Goal: Task Accomplishment & Management: Manage account settings

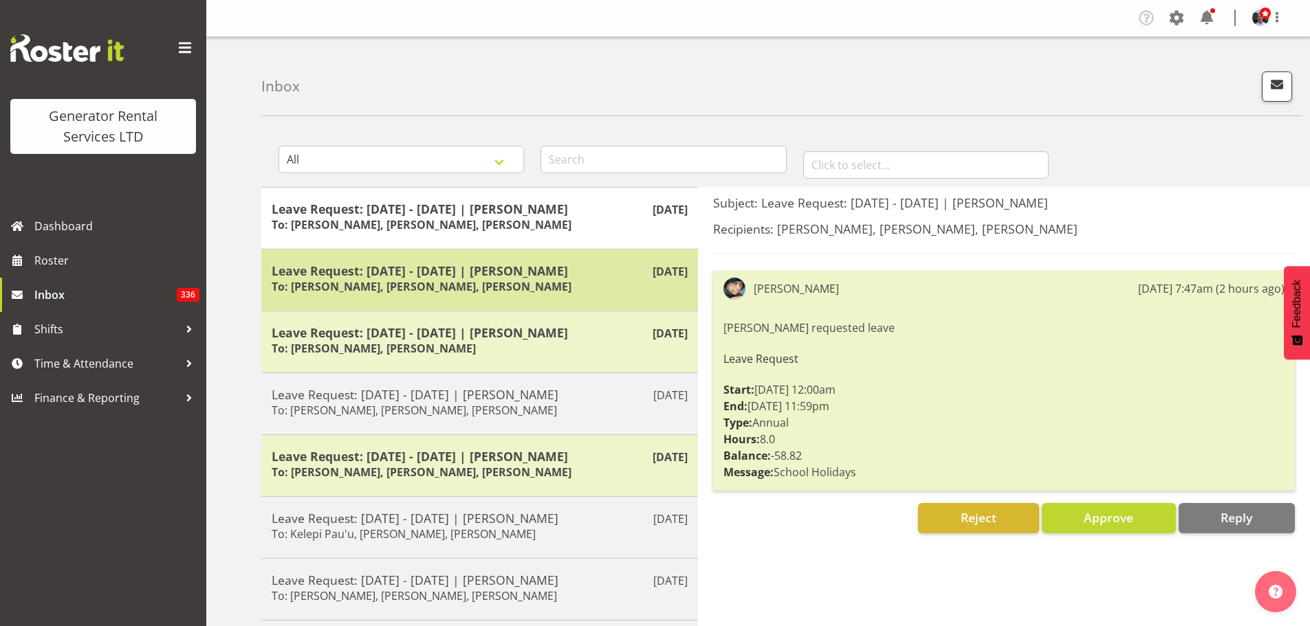
click at [458, 283] on h6 "To: Dave Wallace, Zach Satiu, Jacques Engelbrecht" at bounding box center [422, 287] width 300 height 14
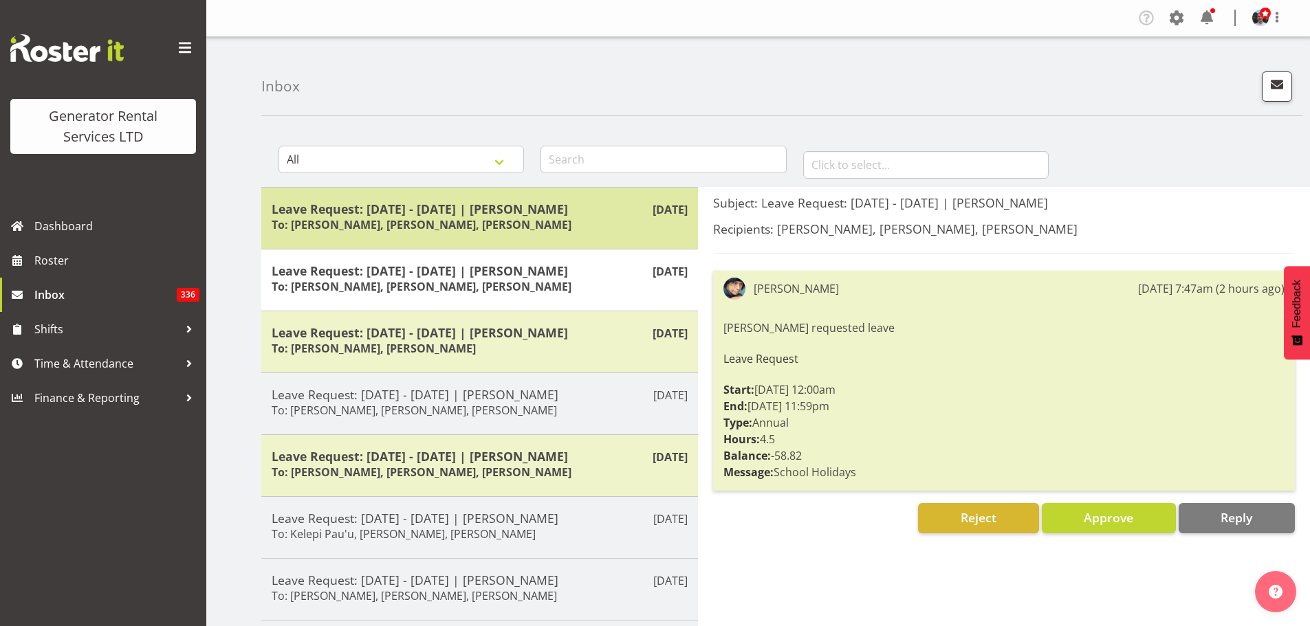
click at [441, 225] on h6 "To: Dave Wallace, Zach Satiu, Jacques Engelbrecht" at bounding box center [422, 225] width 300 height 14
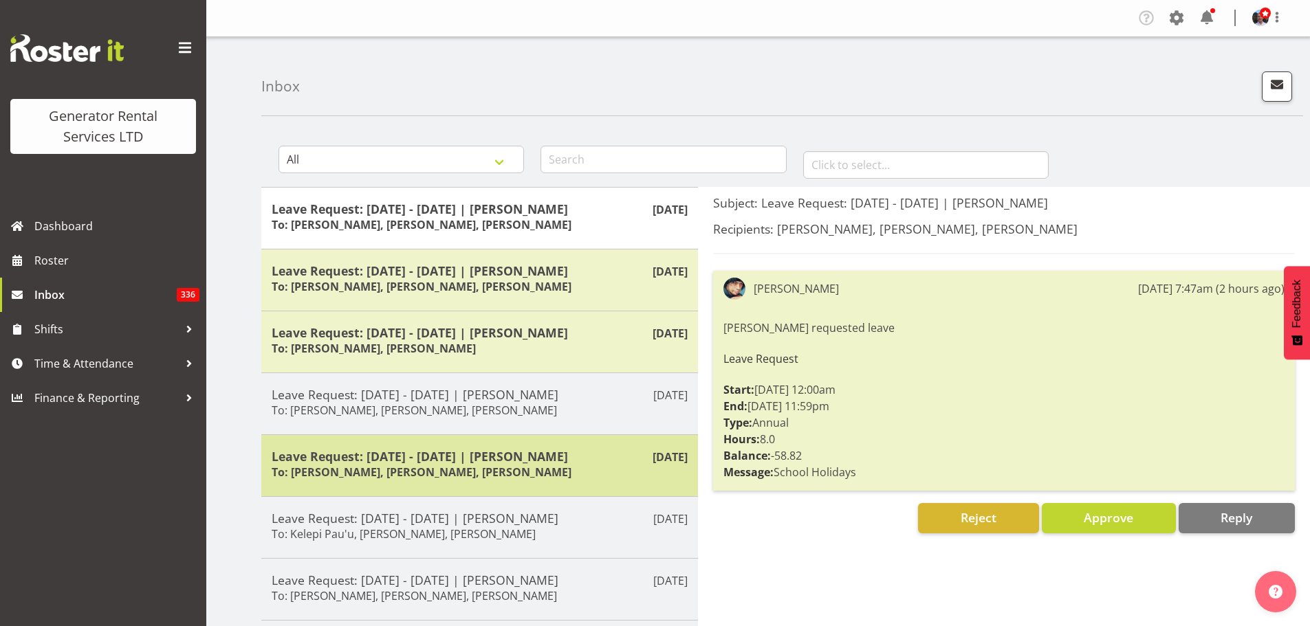
click at [412, 473] on h6 "To: Zach Satiu, Kelepi Pau'u, Jacques Engelbrecht" at bounding box center [422, 472] width 300 height 14
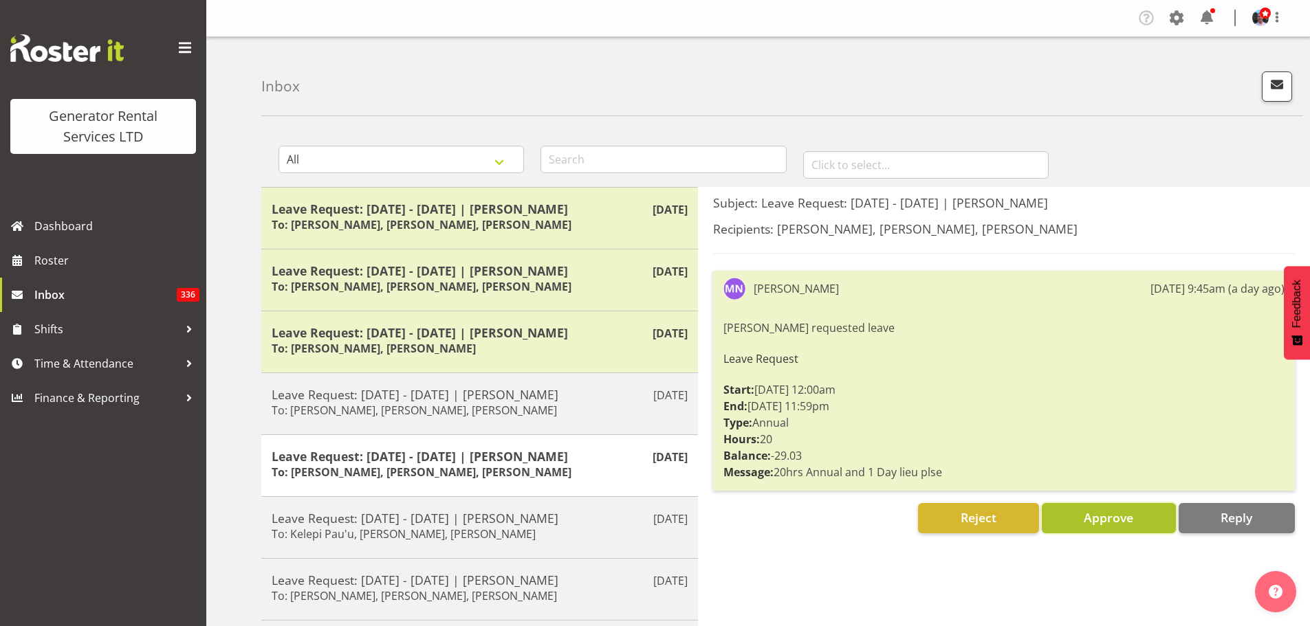
click at [1103, 519] on span "Approve" at bounding box center [1109, 517] width 50 height 17
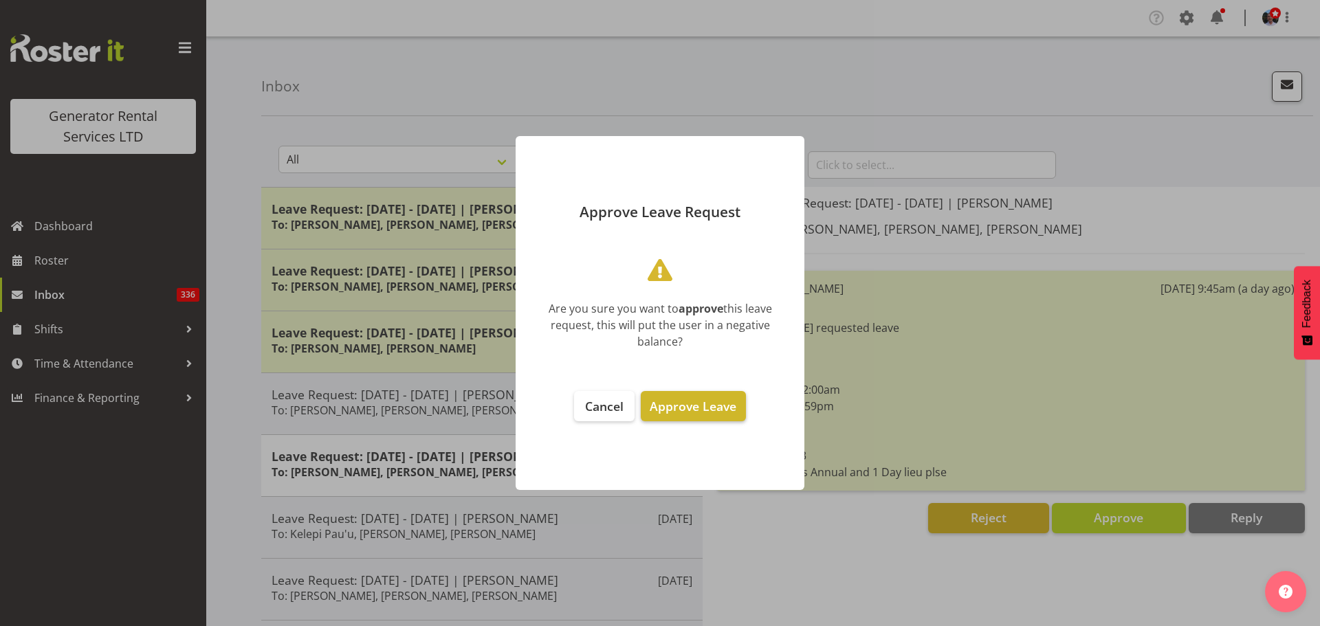
click at [713, 405] on span "Approve Leave" at bounding box center [693, 406] width 87 height 17
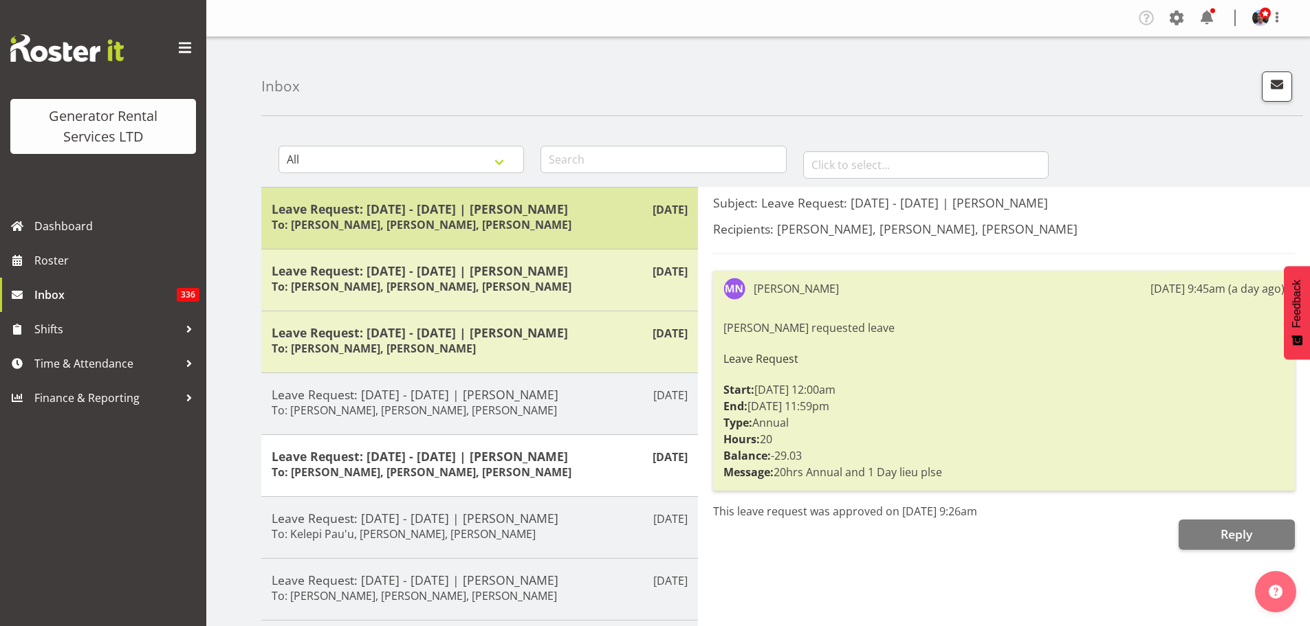
click at [444, 221] on h6 "To: Dave Wallace, Zach Satiu, Jacques Engelbrecht" at bounding box center [422, 225] width 300 height 14
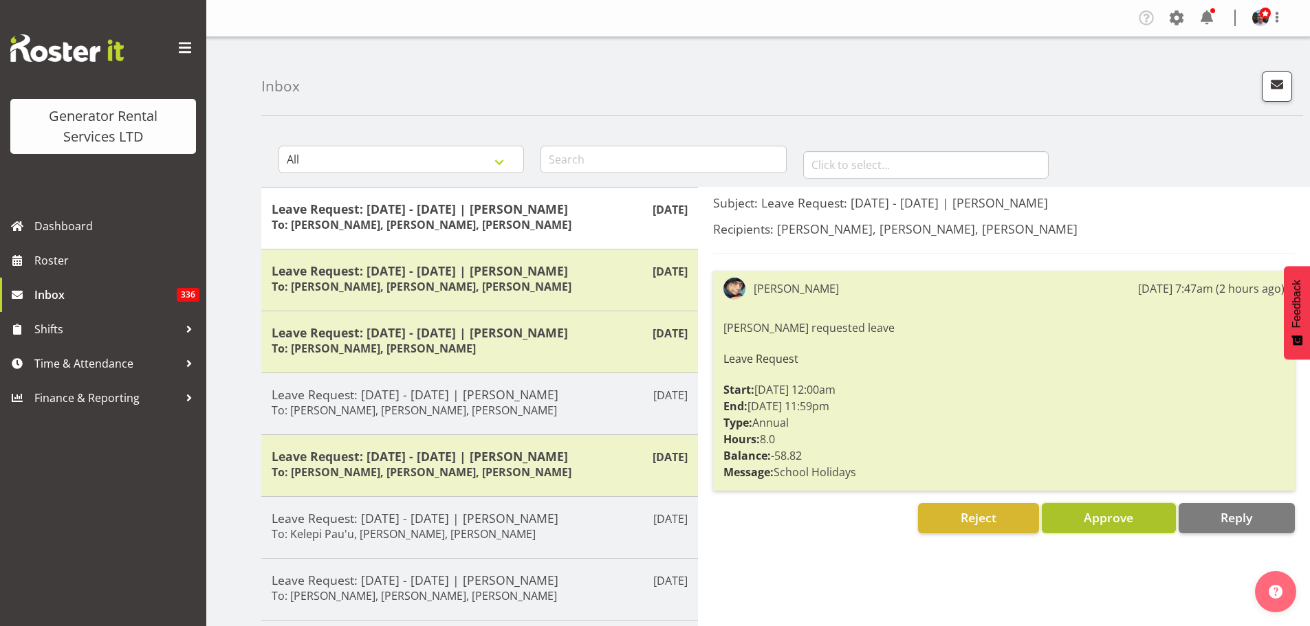
click at [1082, 514] on button "Approve" at bounding box center [1109, 518] width 134 height 30
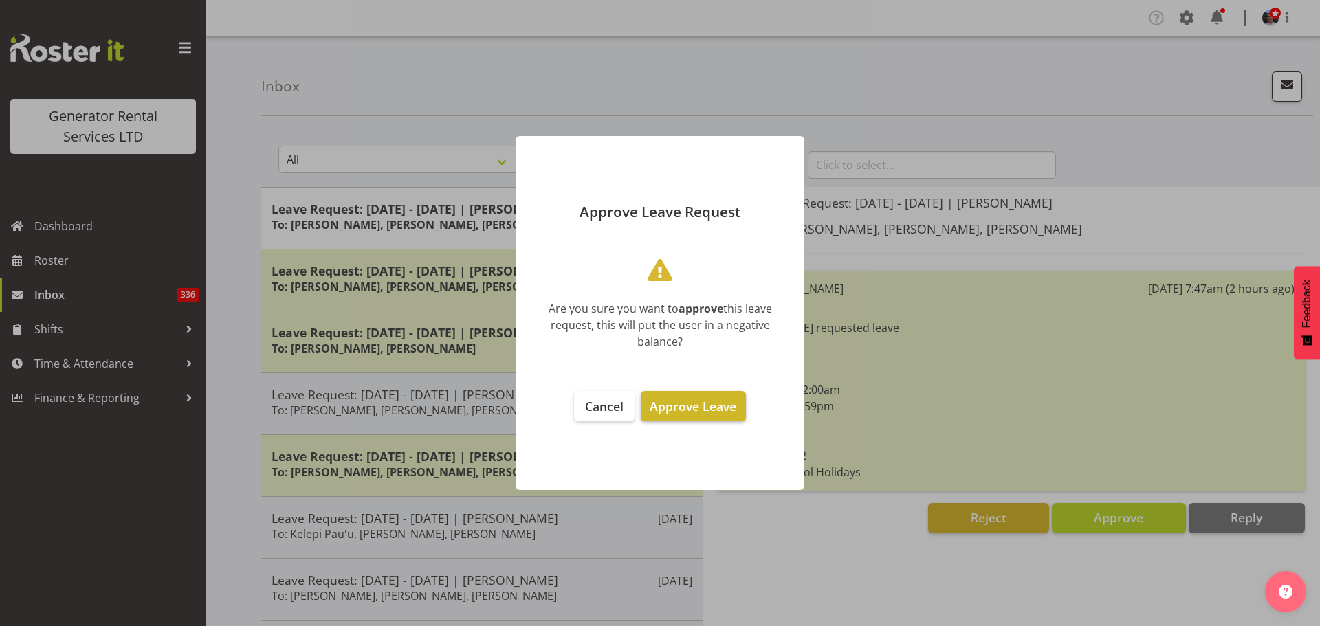
drag, startPoint x: 712, startPoint y: 413, endPoint x: 665, endPoint y: 396, distance: 50.5
click at [712, 413] on span "Approve Leave" at bounding box center [693, 406] width 87 height 17
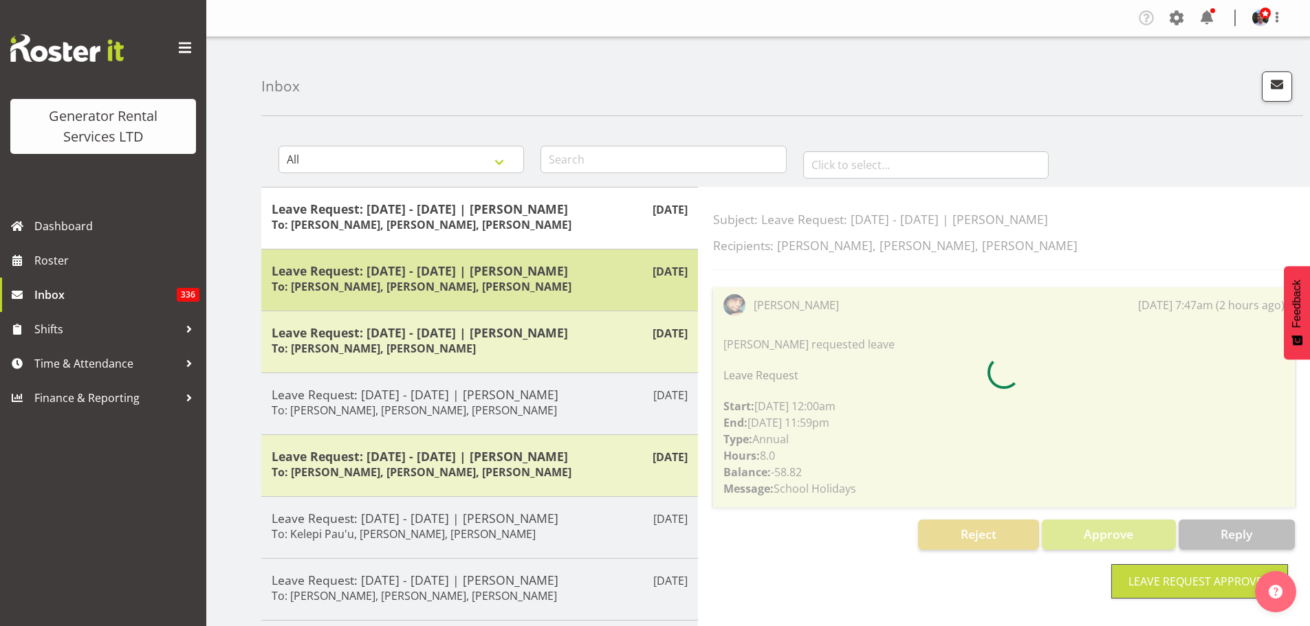
click at [474, 274] on h5 "Leave Request: 24/09/25 - 24/09/25 | Caleb Phillips" at bounding box center [480, 270] width 416 height 15
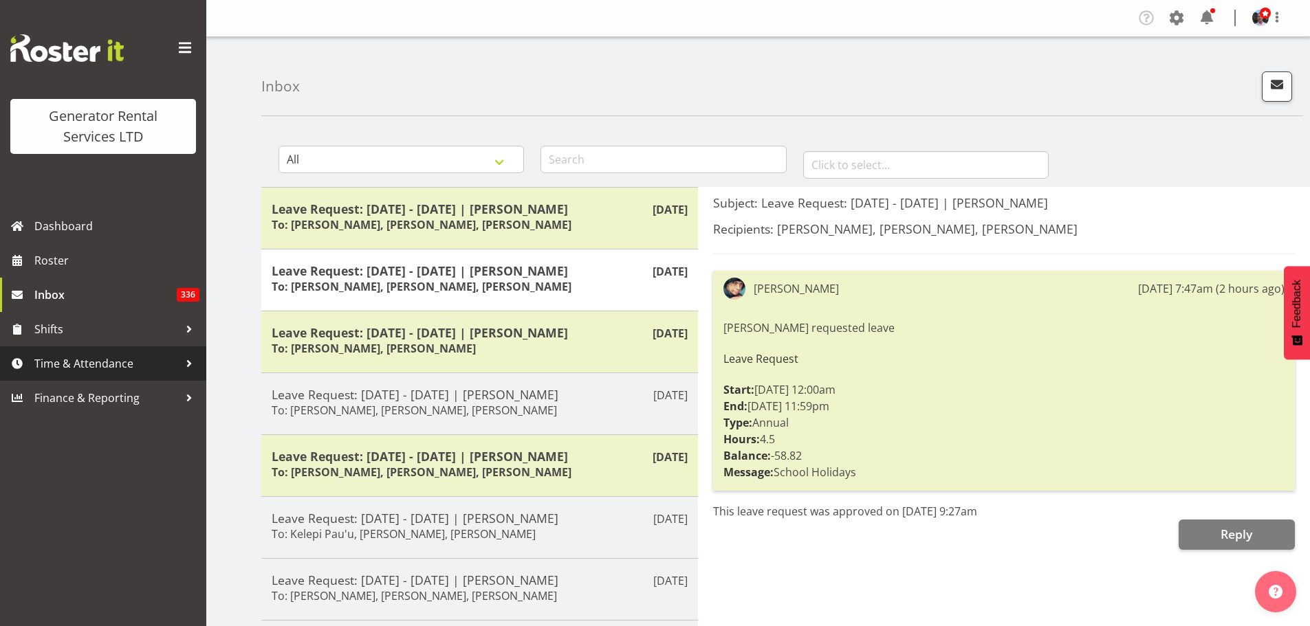
click at [102, 362] on span "Time & Attendance" at bounding box center [106, 363] width 144 height 21
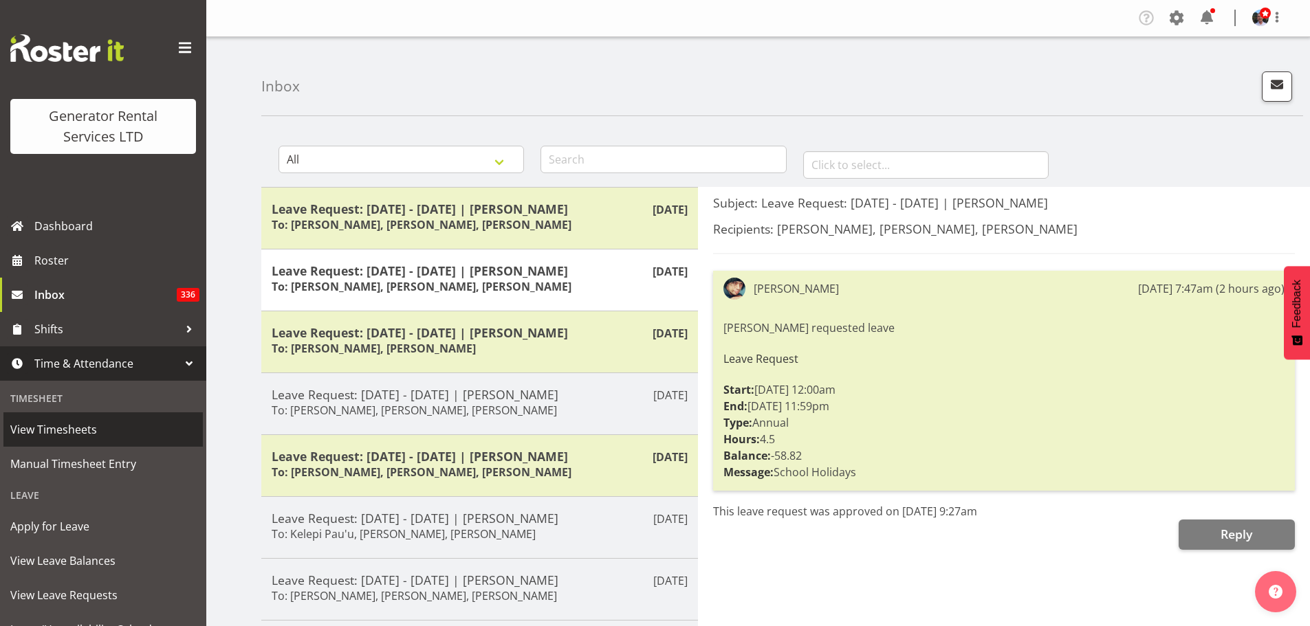
click at [72, 428] on span "View Timesheets" at bounding box center [103, 429] width 186 height 21
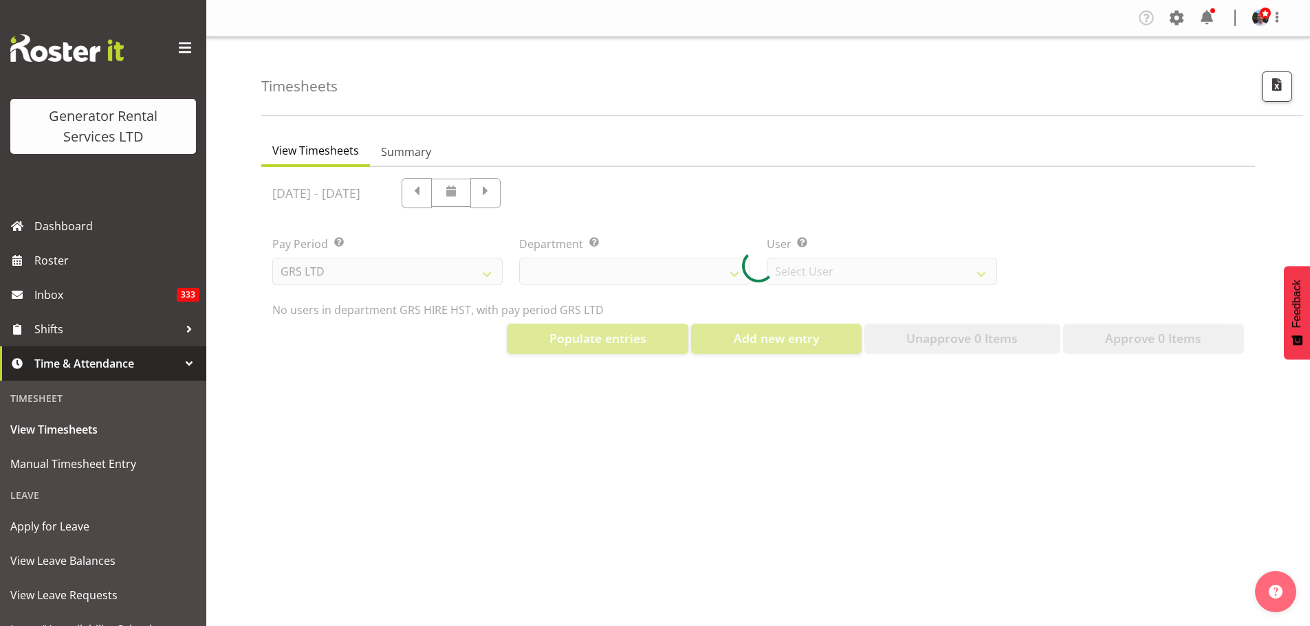
select select "22"
select select "149"
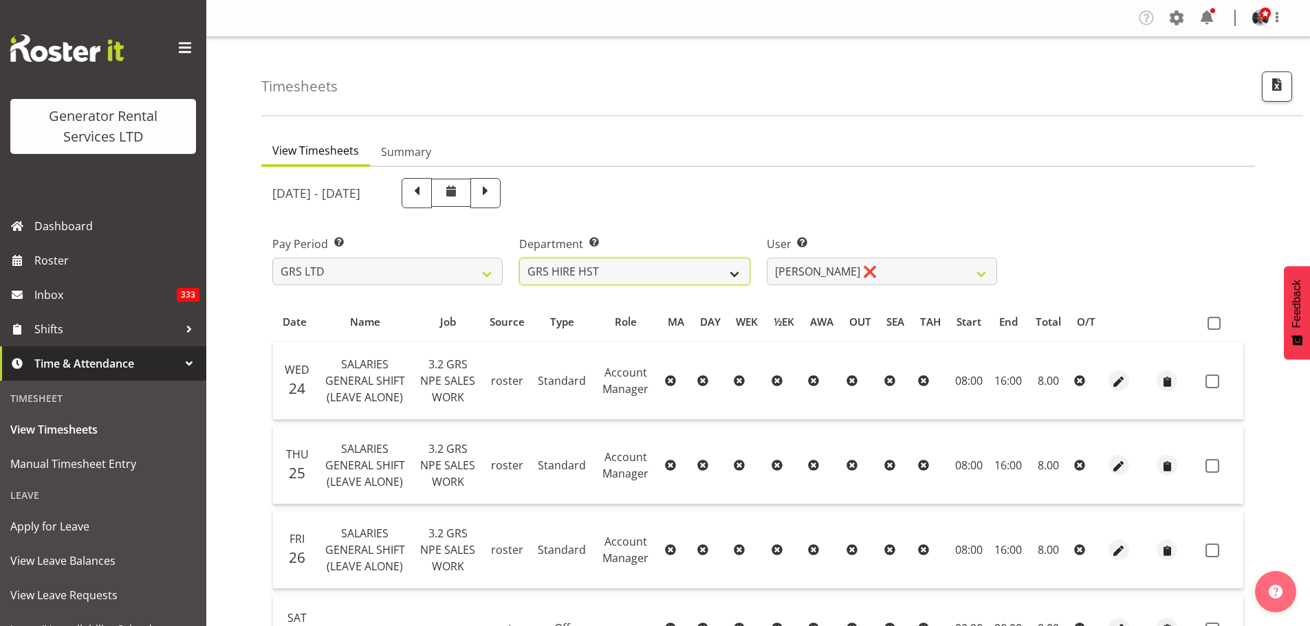
click at [736, 271] on select "GRS ADMIN AKL GRS ADMIN TGA GRS ENGINEERING AKL GRS HIRE AKL GRS HIRE HST GRS H…" at bounding box center [634, 272] width 230 height 28
select select "20"
click at [519, 258] on select "GRS ADMIN AKL GRS ADMIN TGA GRS ENGINEERING AKL GRS HIRE AKL GRS HIRE HST GRS H…" at bounding box center [634, 272] width 230 height 28
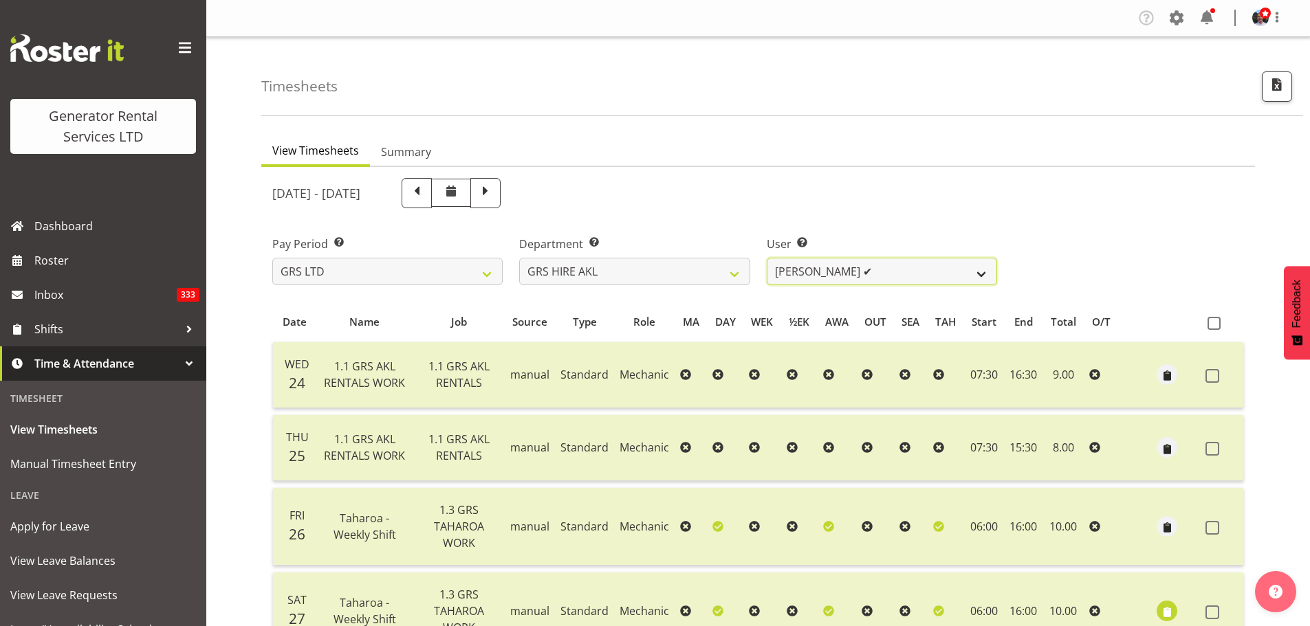
click at [981, 274] on select "[PERSON_NAME] ✔ [PERSON_NAME] ✔ [PERSON_NAME] ([GEOGRAPHIC_DATA]) Jordan ❌ [PER…" at bounding box center [882, 272] width 230 height 28
select select "153"
click at [767, 258] on select "[PERSON_NAME] ✔ [PERSON_NAME] ✔ [PERSON_NAME] ([GEOGRAPHIC_DATA]) Jordan ❌ [PER…" at bounding box center [882, 272] width 230 height 28
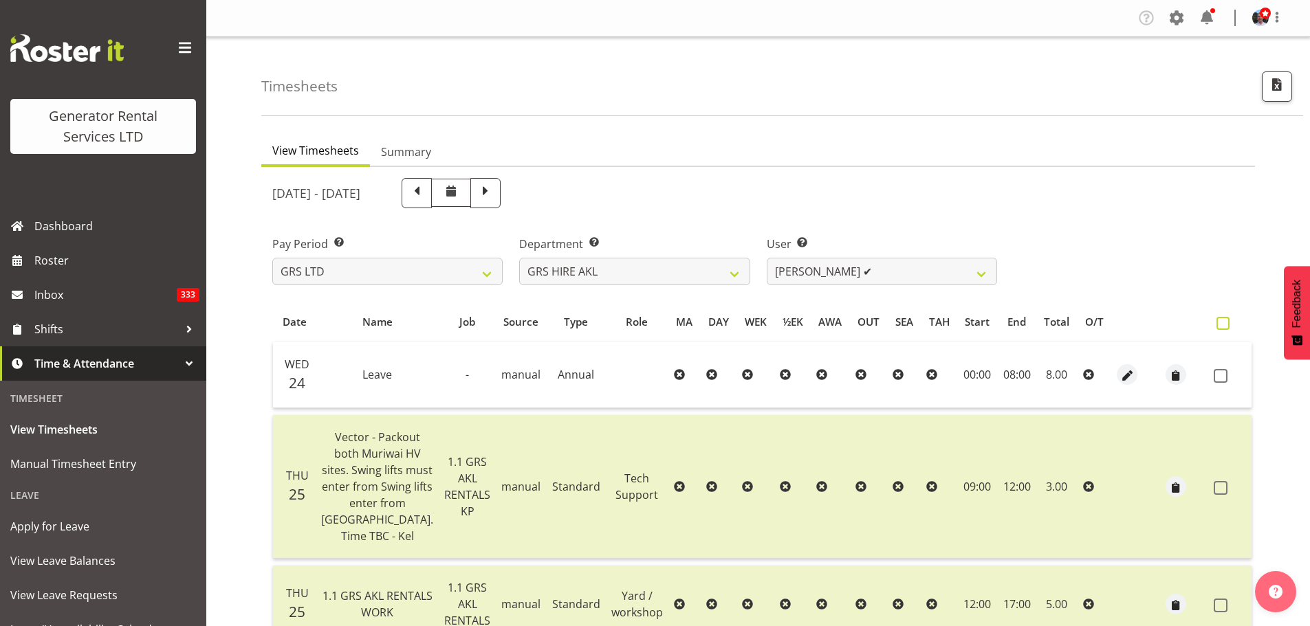
click at [1216, 321] on span at bounding box center [1222, 323] width 13 height 13
click at [1216, 321] on input "checkbox" at bounding box center [1220, 323] width 9 height 9
checkbox input "true"
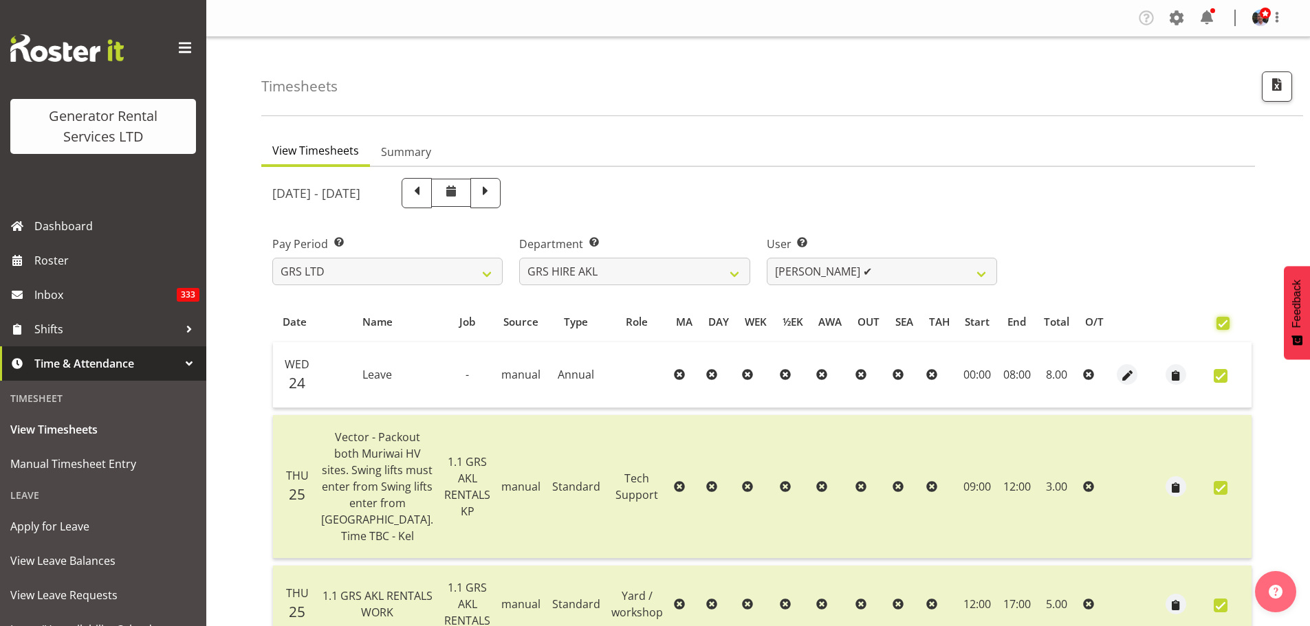
checkbox input "true"
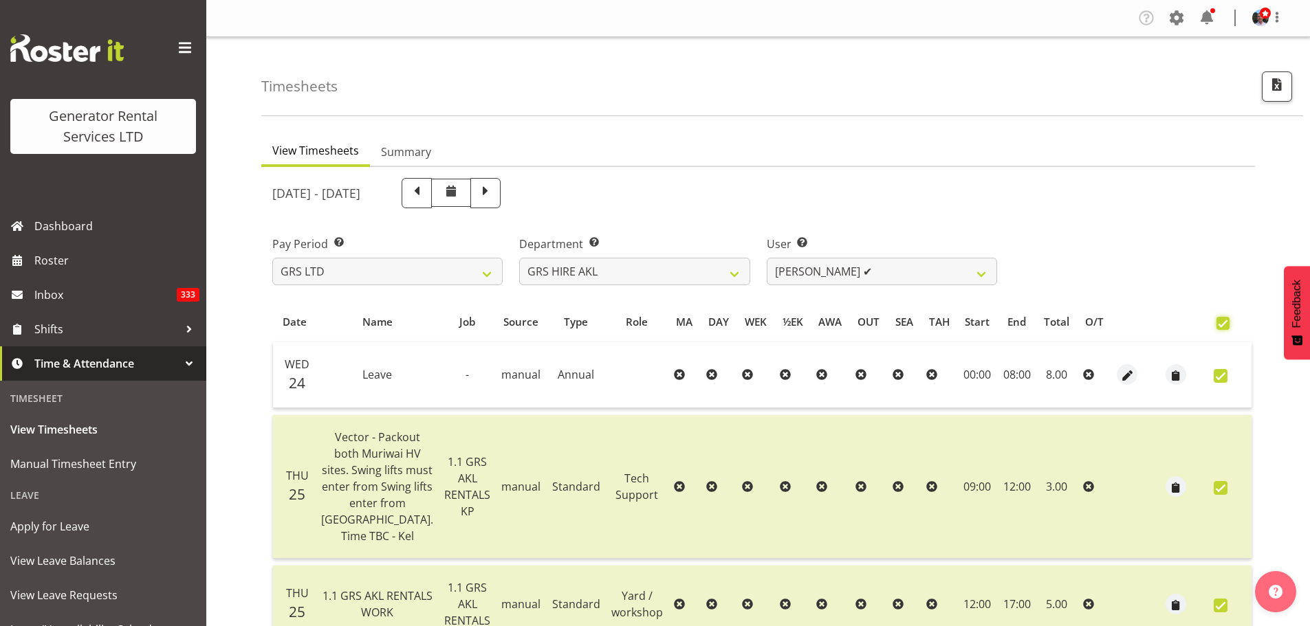
checkbox input "true"
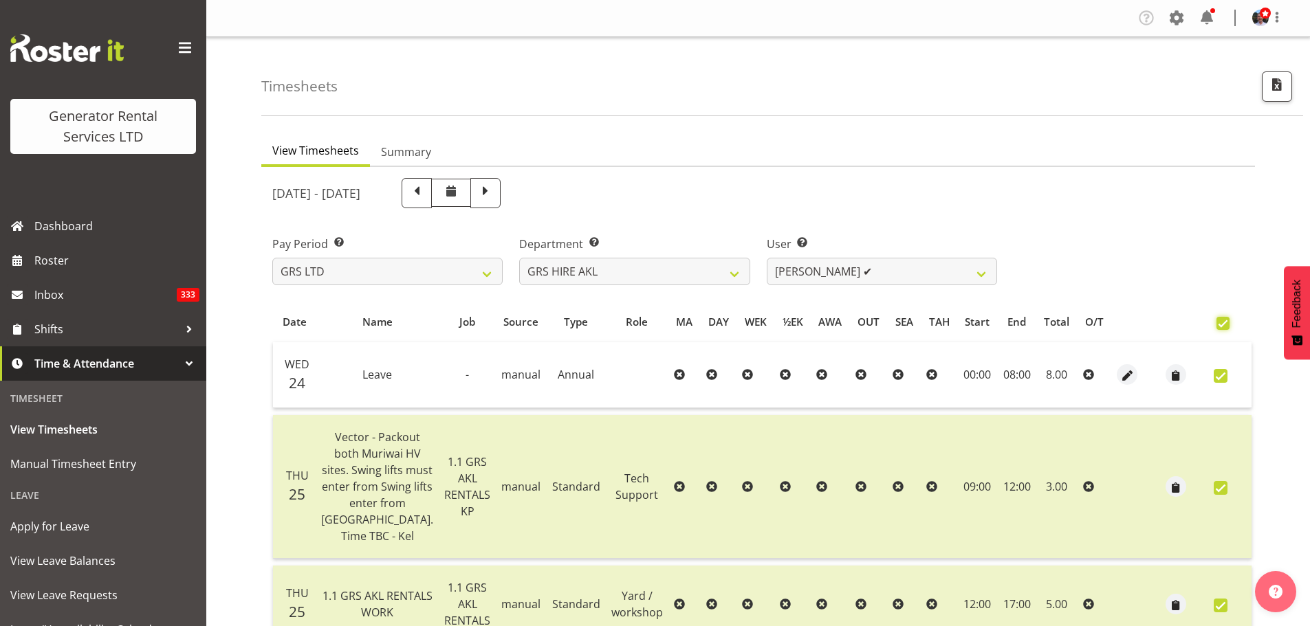
checkbox input "true"
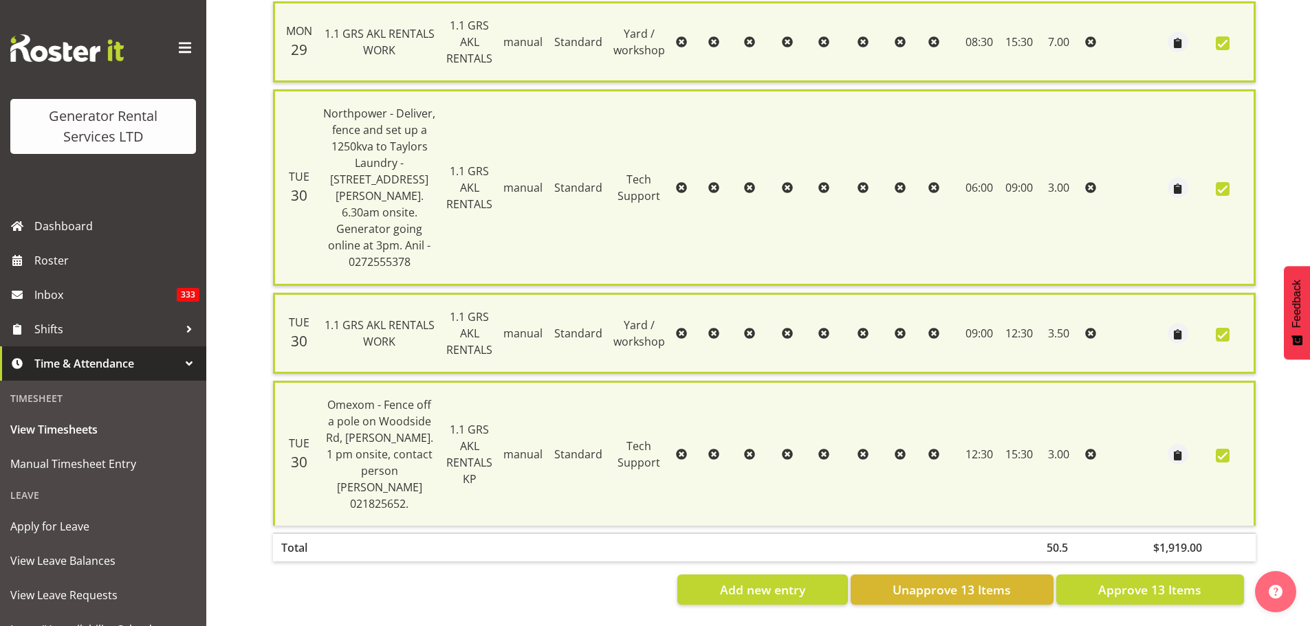
scroll to position [1566, 0]
click at [1119, 581] on span "Approve 13 Items" at bounding box center [1149, 590] width 103 height 18
checkbox input "false"
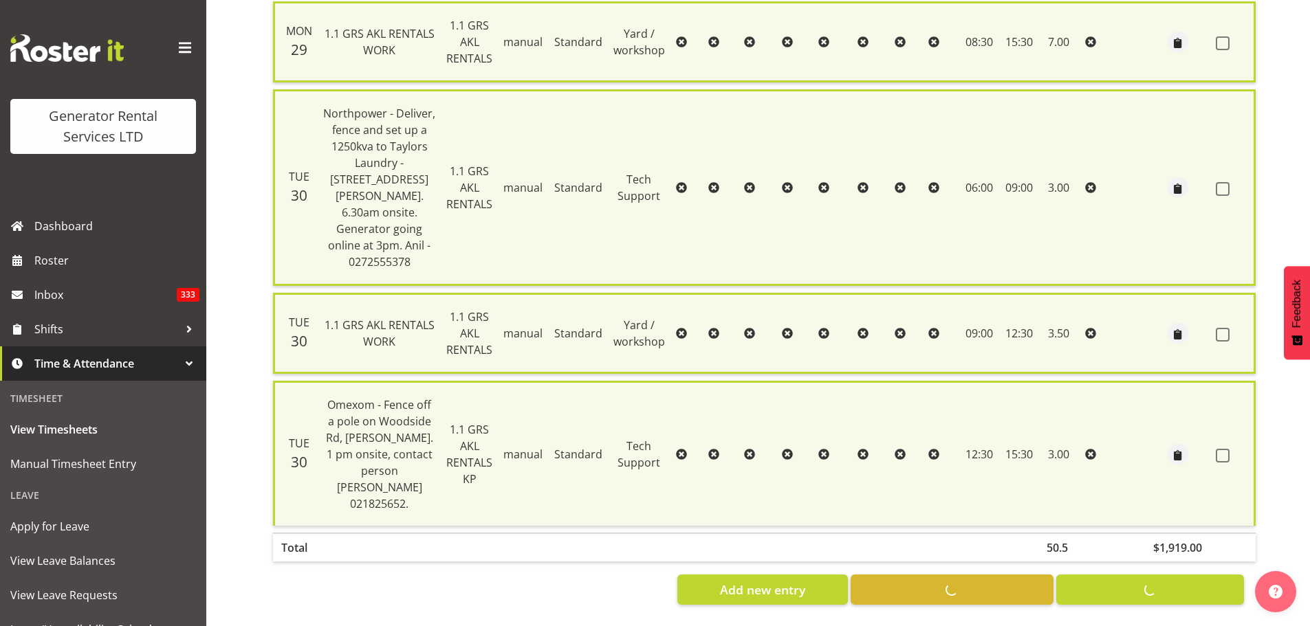
checkbox input "false"
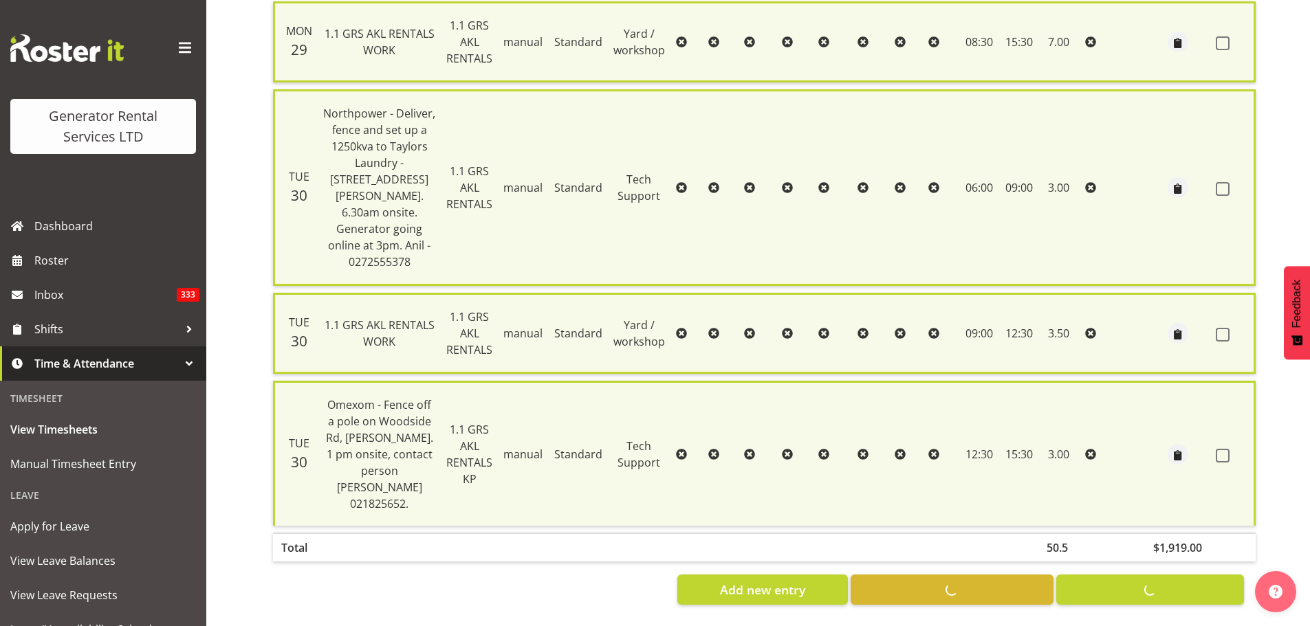
checkbox input "false"
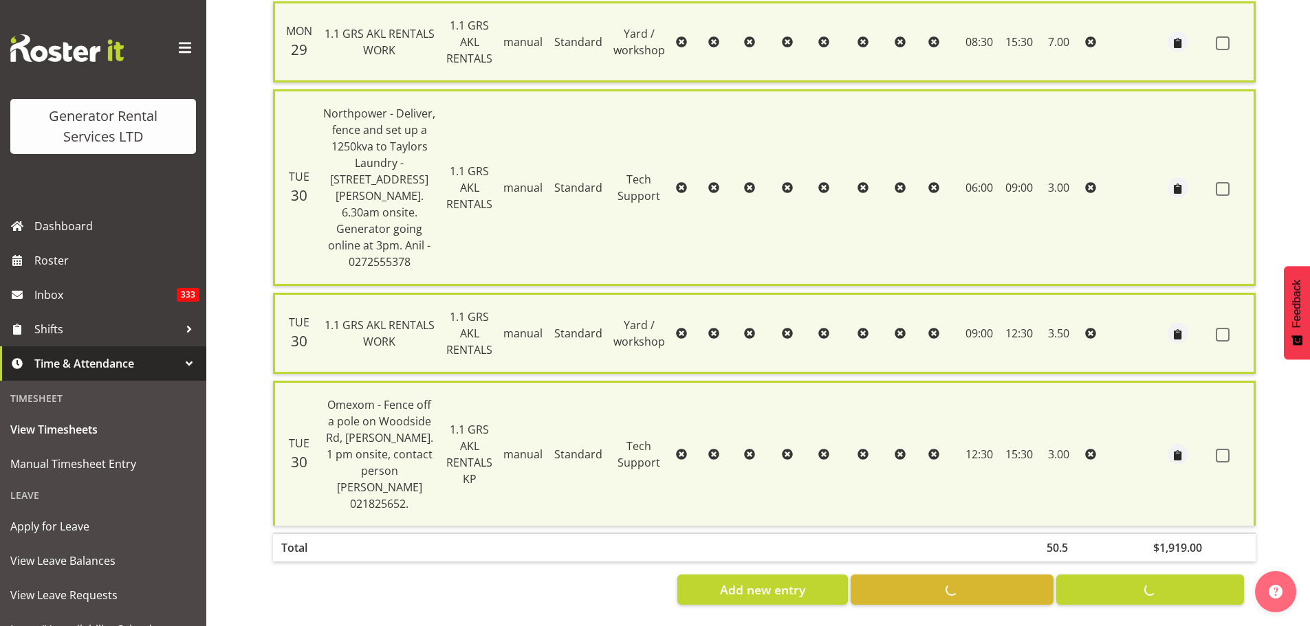
checkbox input "false"
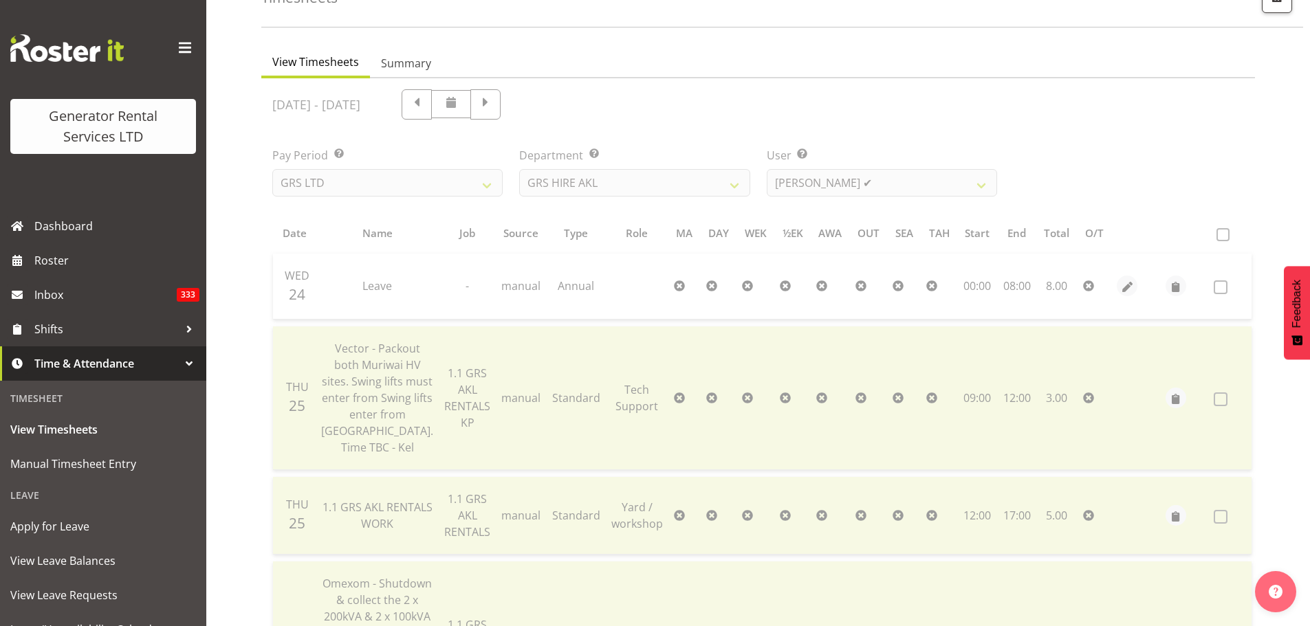
scroll to position [45, 0]
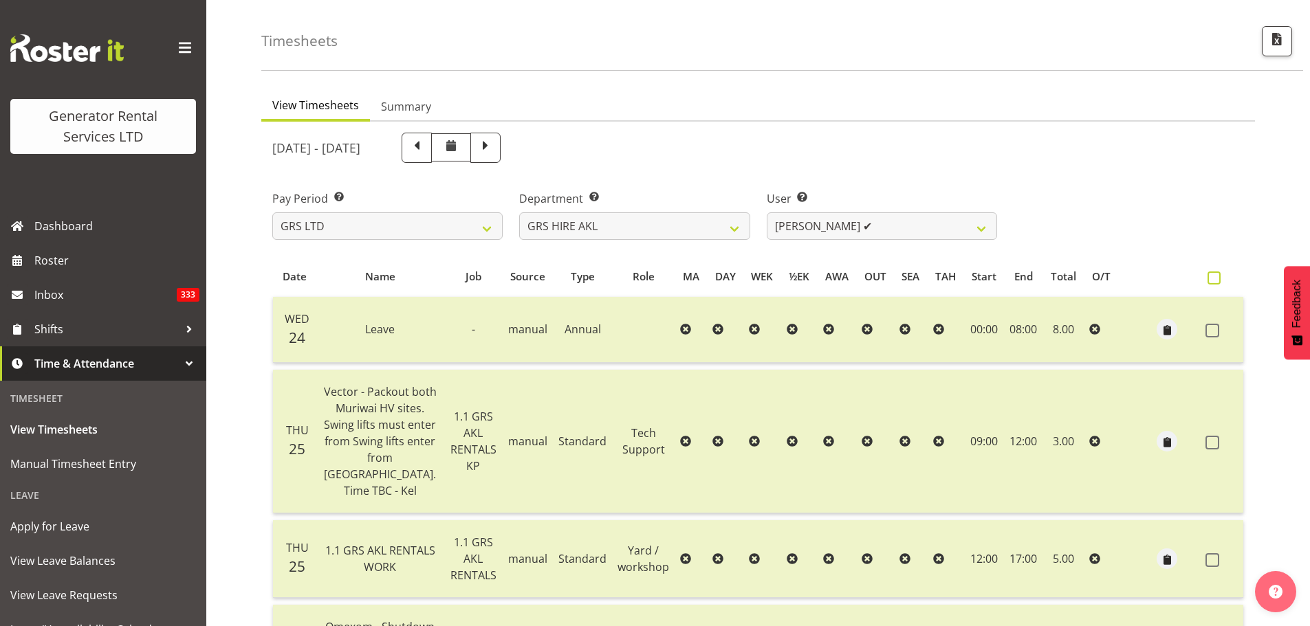
click at [1213, 275] on span at bounding box center [1213, 278] width 13 height 13
click at [1213, 275] on input "checkbox" at bounding box center [1211, 278] width 9 height 9
checkbox input "true"
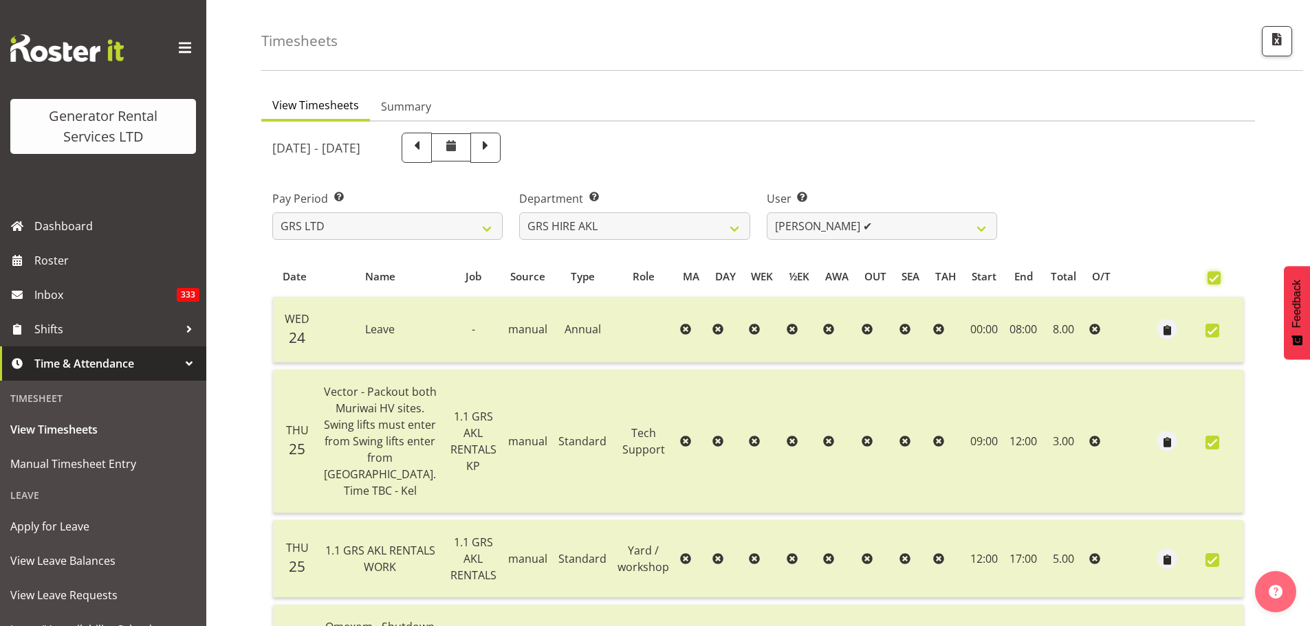
checkbox input "true"
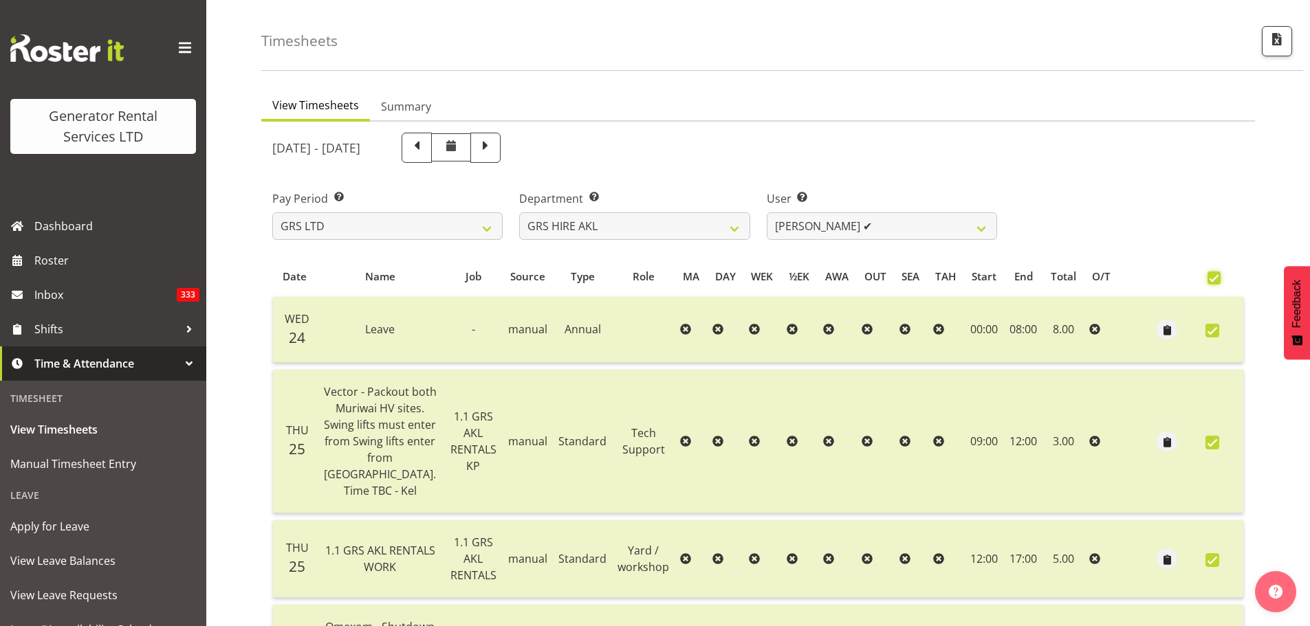
checkbox input "true"
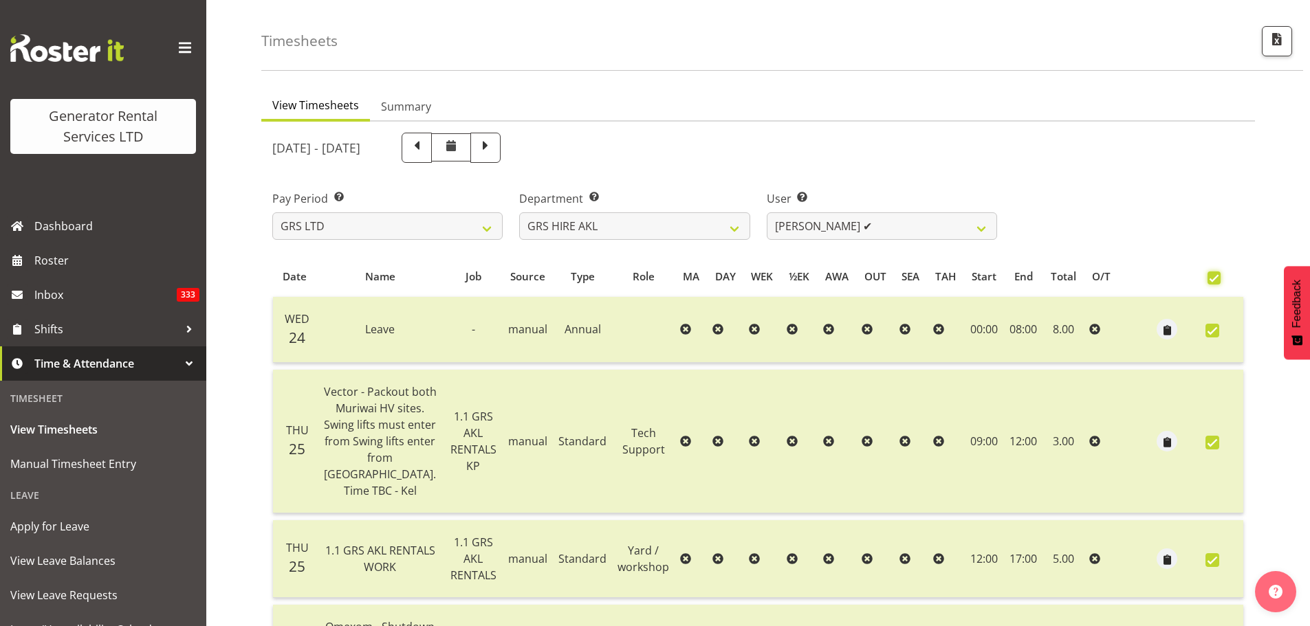
checkbox input "true"
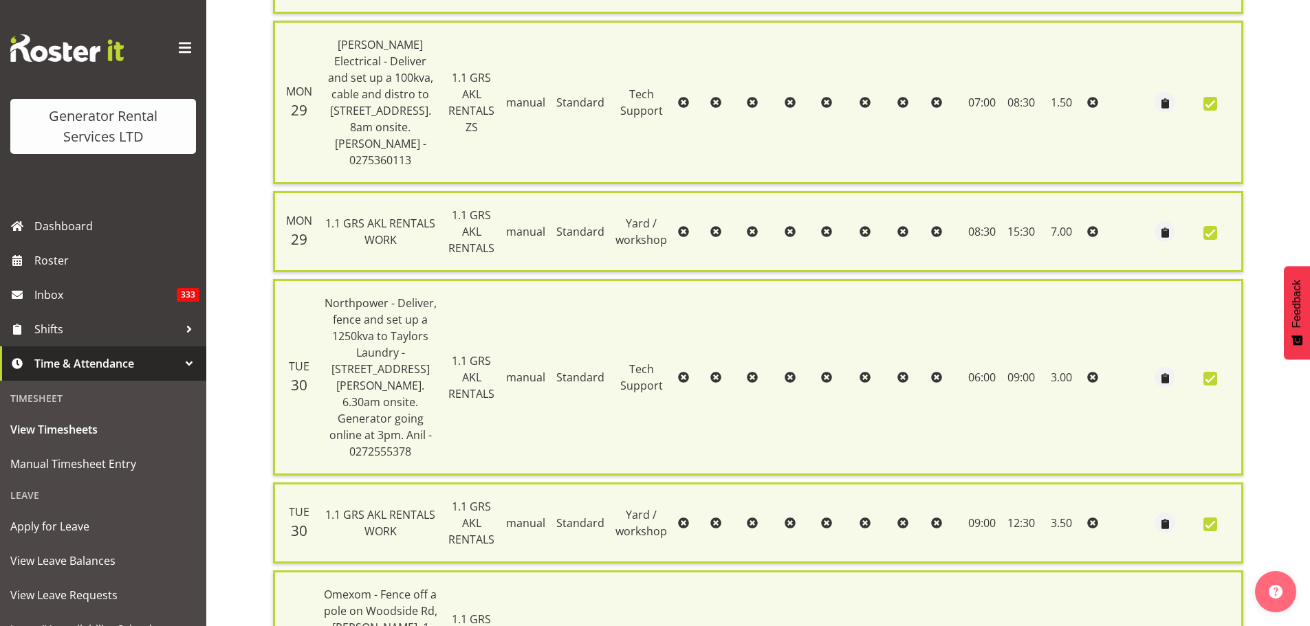
scroll to position [1450, 0]
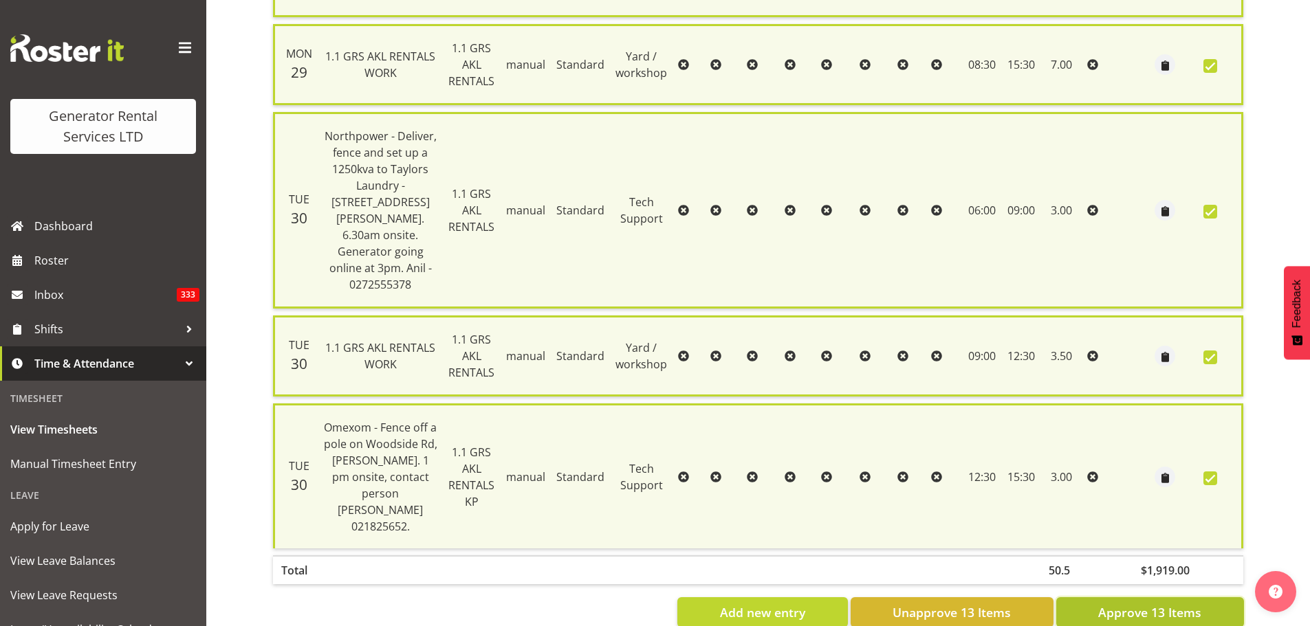
click at [1157, 604] on span "Approve 13 Items" at bounding box center [1149, 613] width 103 height 18
checkbox input "false"
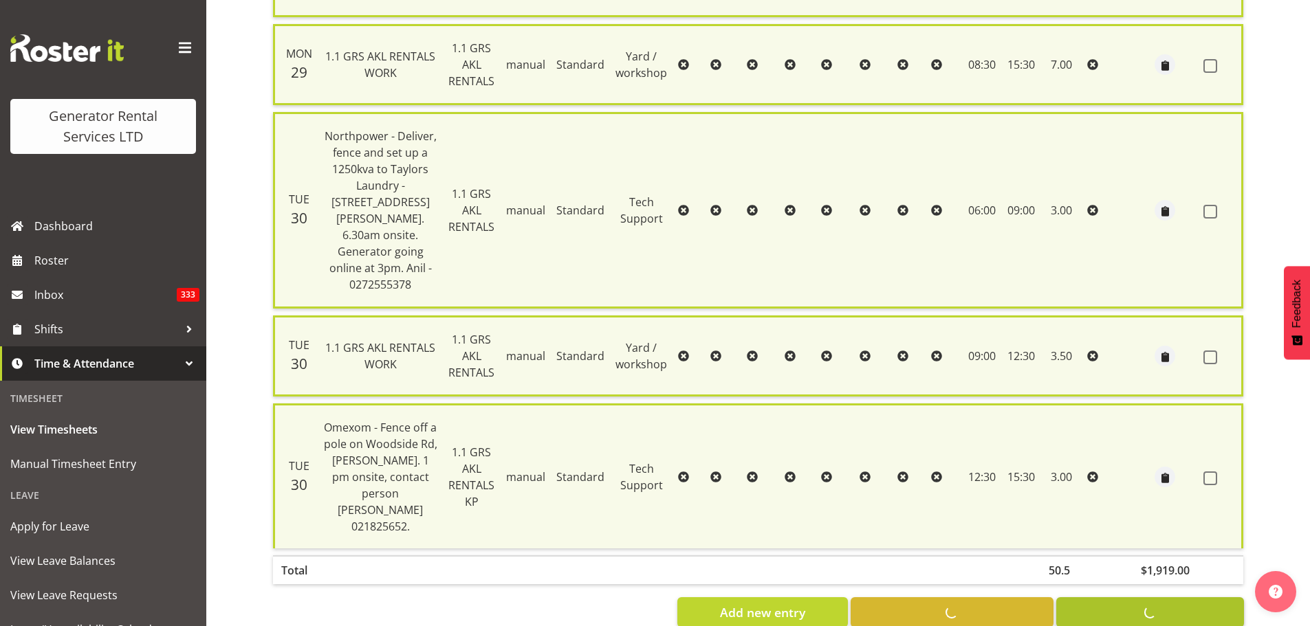
checkbox input "false"
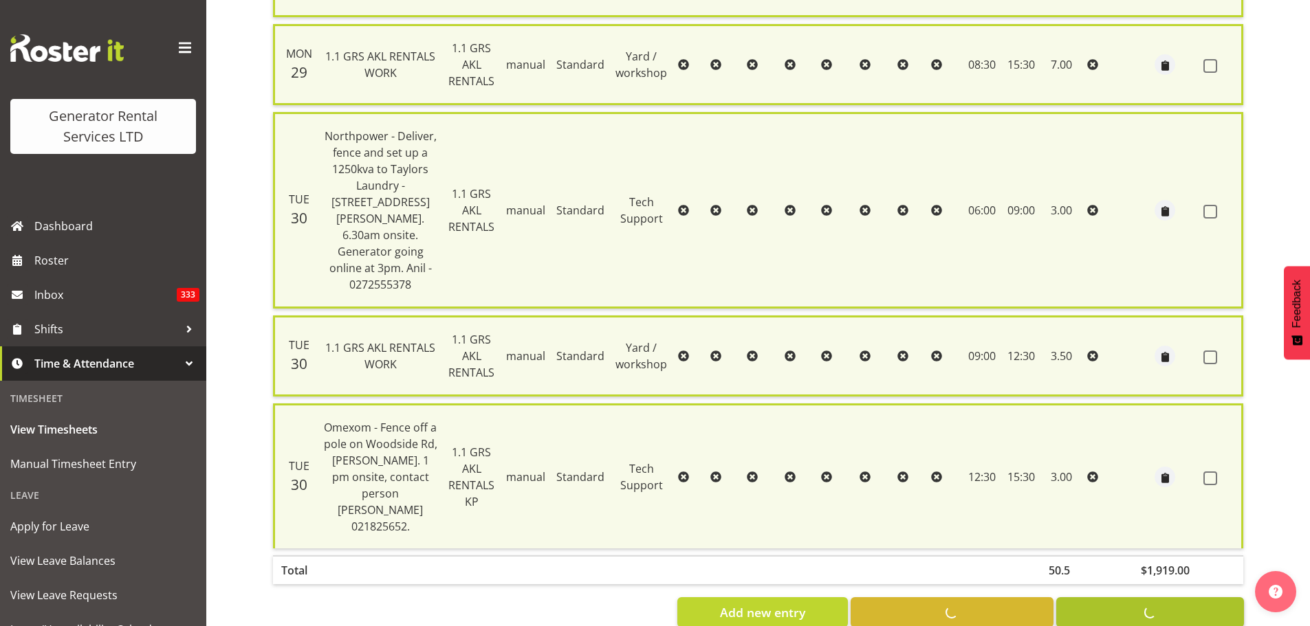
checkbox input "false"
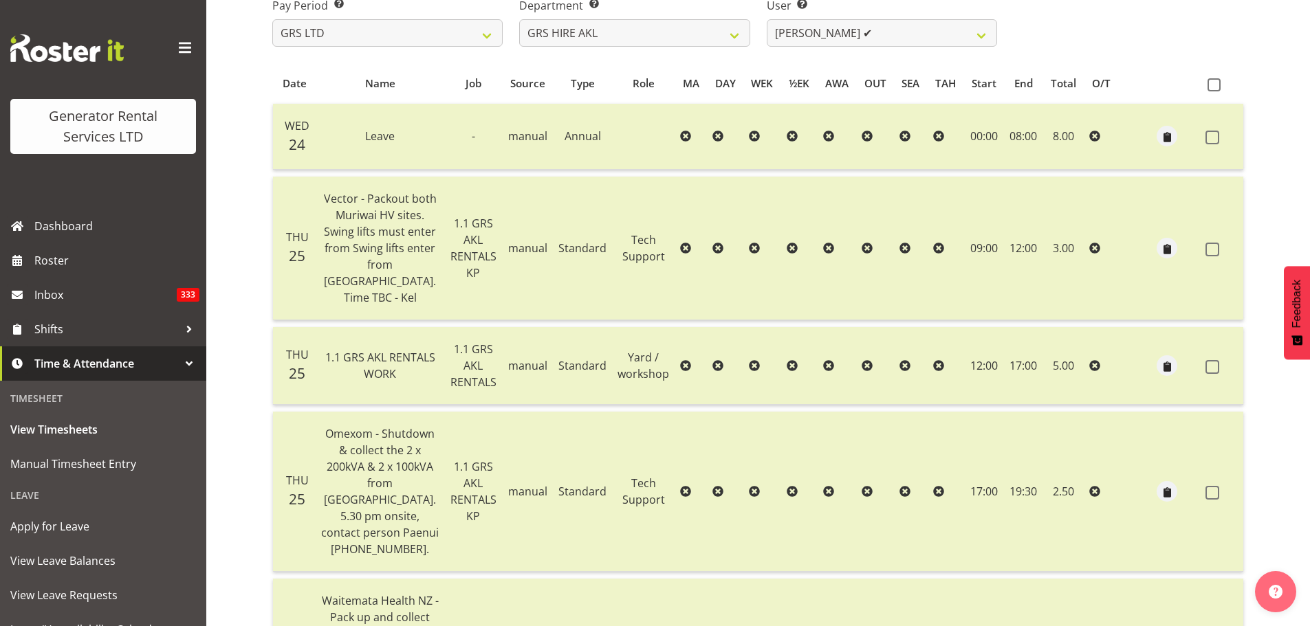
scroll to position [51, 0]
